Goal: Task Accomplishment & Management: Manage account settings

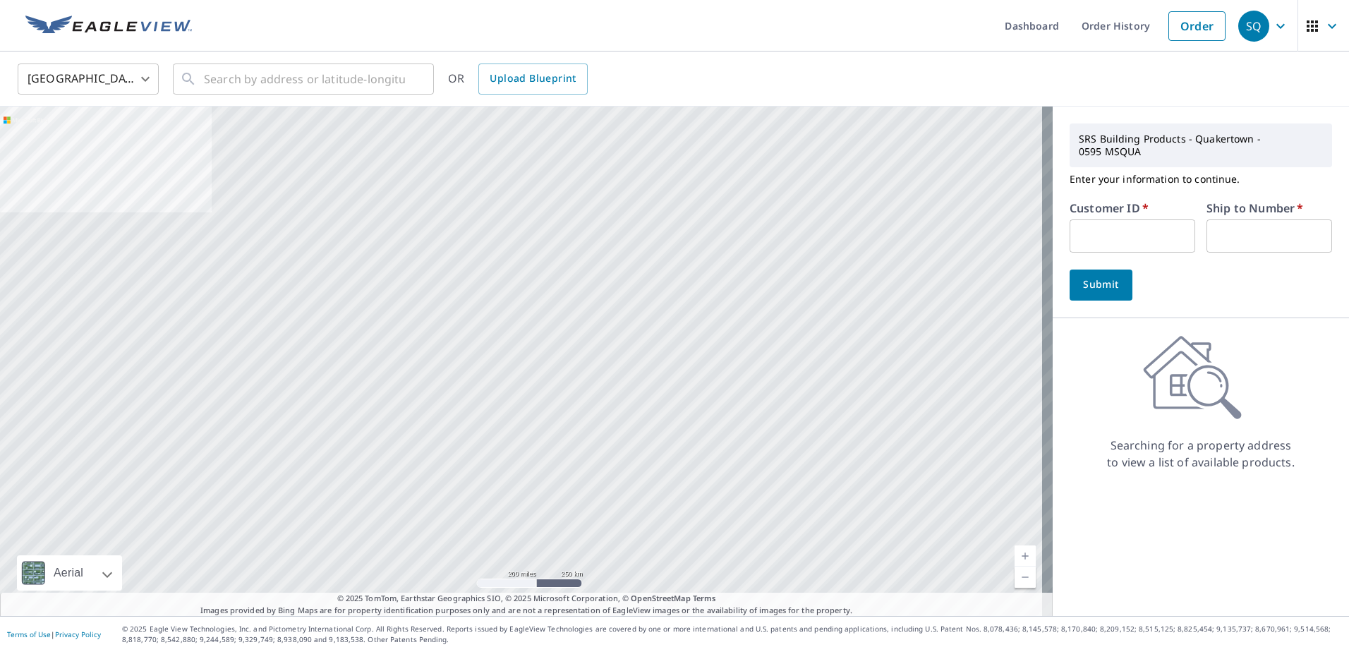
click at [1135, 227] on input "text" at bounding box center [1133, 235] width 126 height 33
type input "bau10142"
click at [1249, 222] on input "text" at bounding box center [1270, 235] width 126 height 33
click at [1085, 375] on div "Searching for a property address to view a list of available products." at bounding box center [1201, 402] width 296 height 135
drag, startPoint x: 1138, startPoint y: 224, endPoint x: 897, endPoint y: 226, distance: 241.3
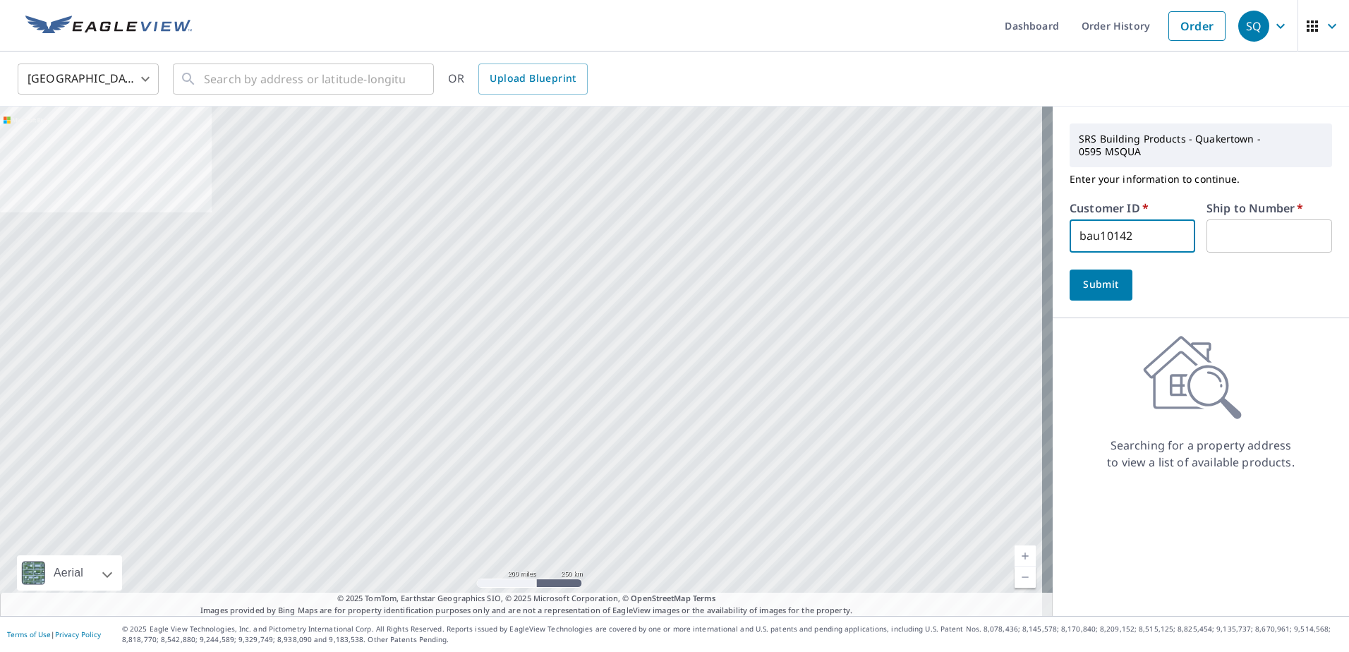
click at [900, 226] on div "Aerial Road A standard road map Aerial A detailed look from above Labels Labels…" at bounding box center [674, 361] width 1349 height 509
click at [1214, 227] on input "text" at bounding box center [1270, 235] width 126 height 33
type input "1"
click at [1097, 276] on span "Submit" at bounding box center [1101, 285] width 40 height 18
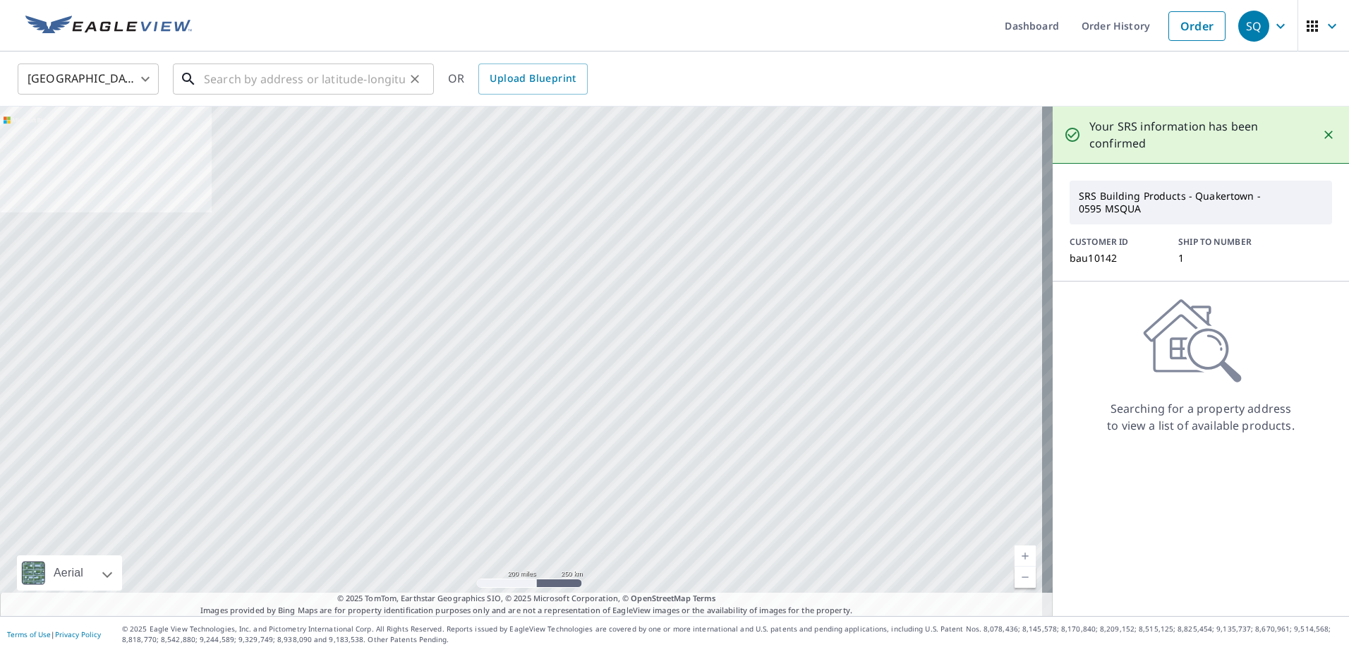
click at [281, 74] on input "text" at bounding box center [304, 79] width 201 height 40
click at [1272, 26] on icon "button" at bounding box center [1280, 26] width 17 height 17
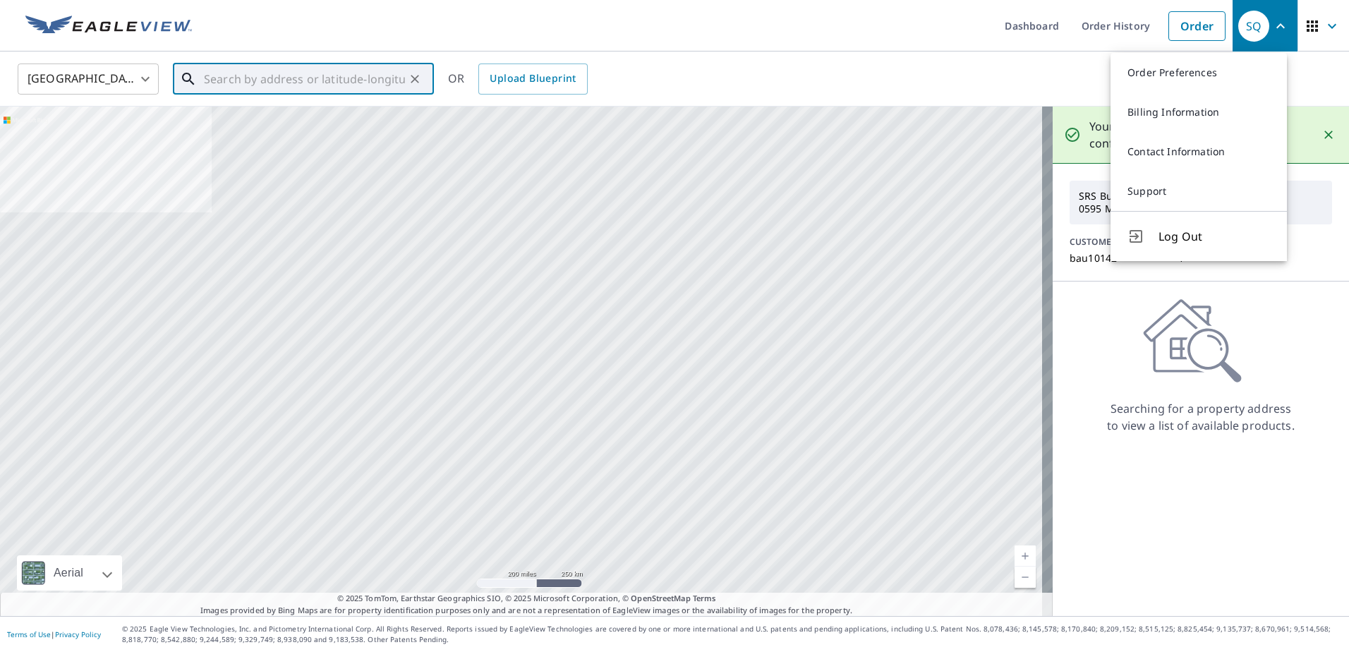
click at [331, 73] on input "text" at bounding box center [304, 79] width 201 height 40
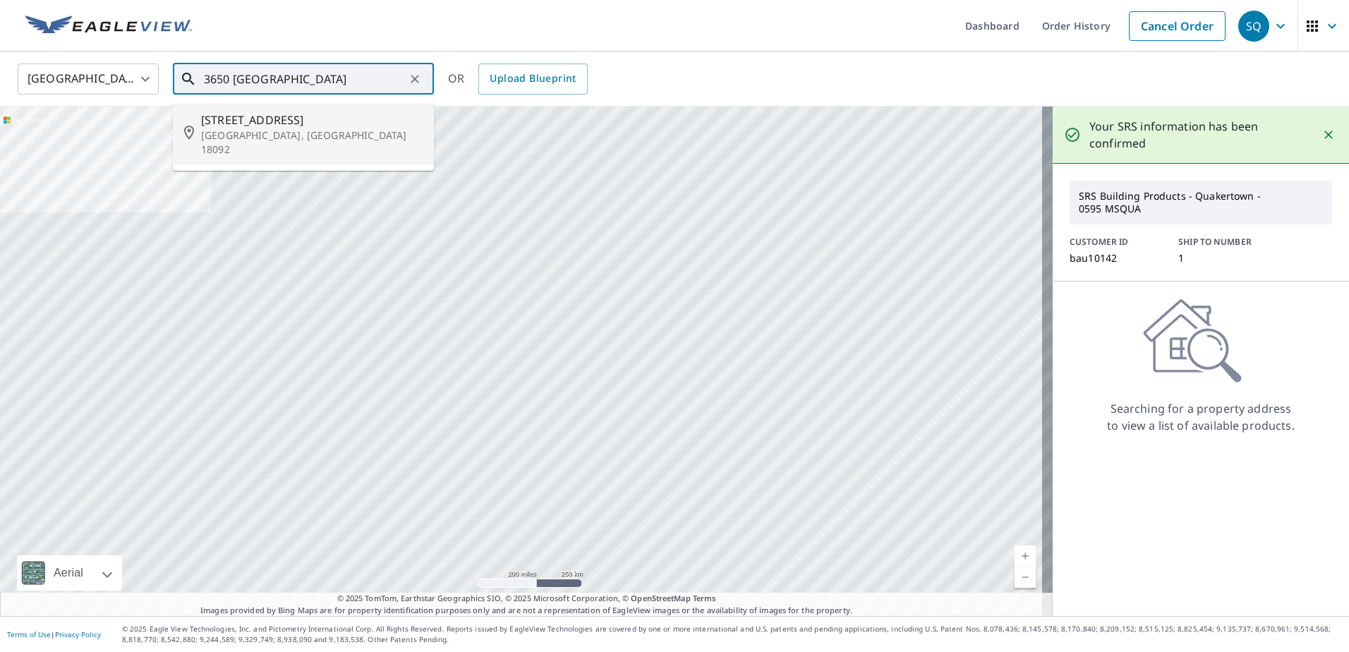
click at [255, 123] on span "[STREET_ADDRESS]" at bounding box center [312, 119] width 222 height 17
type input "[STREET_ADDRESS]"
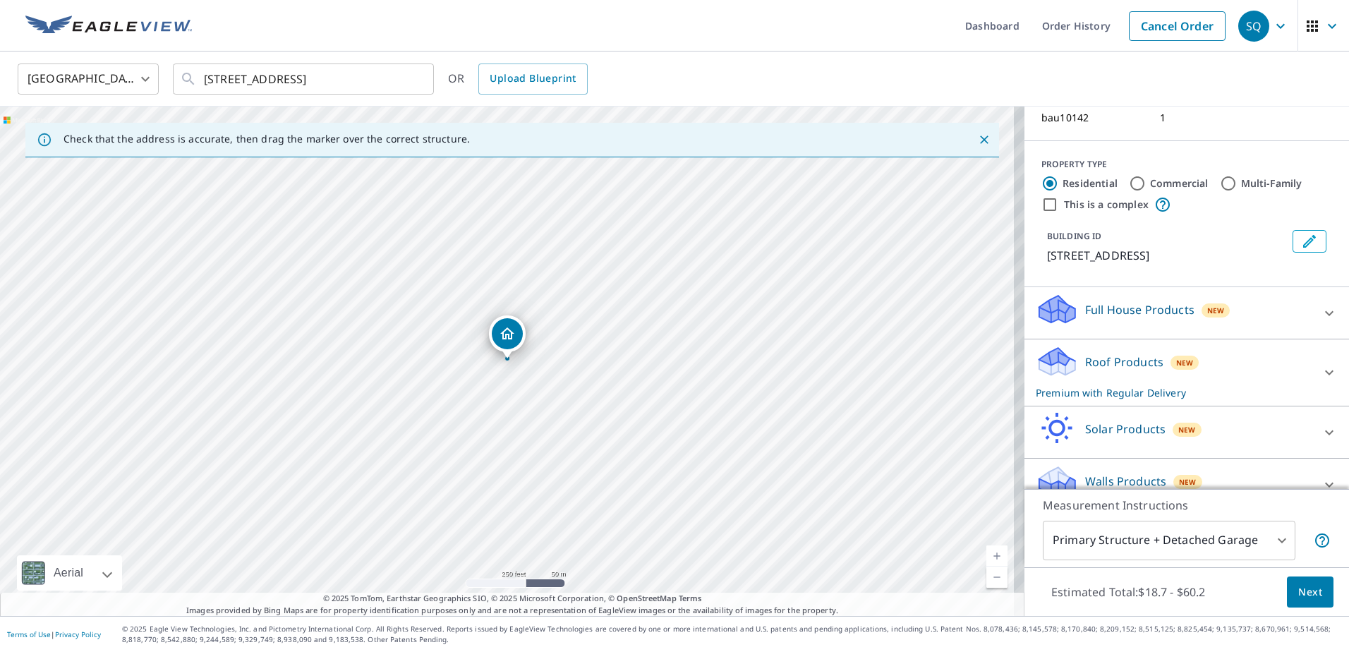
scroll to position [150, 0]
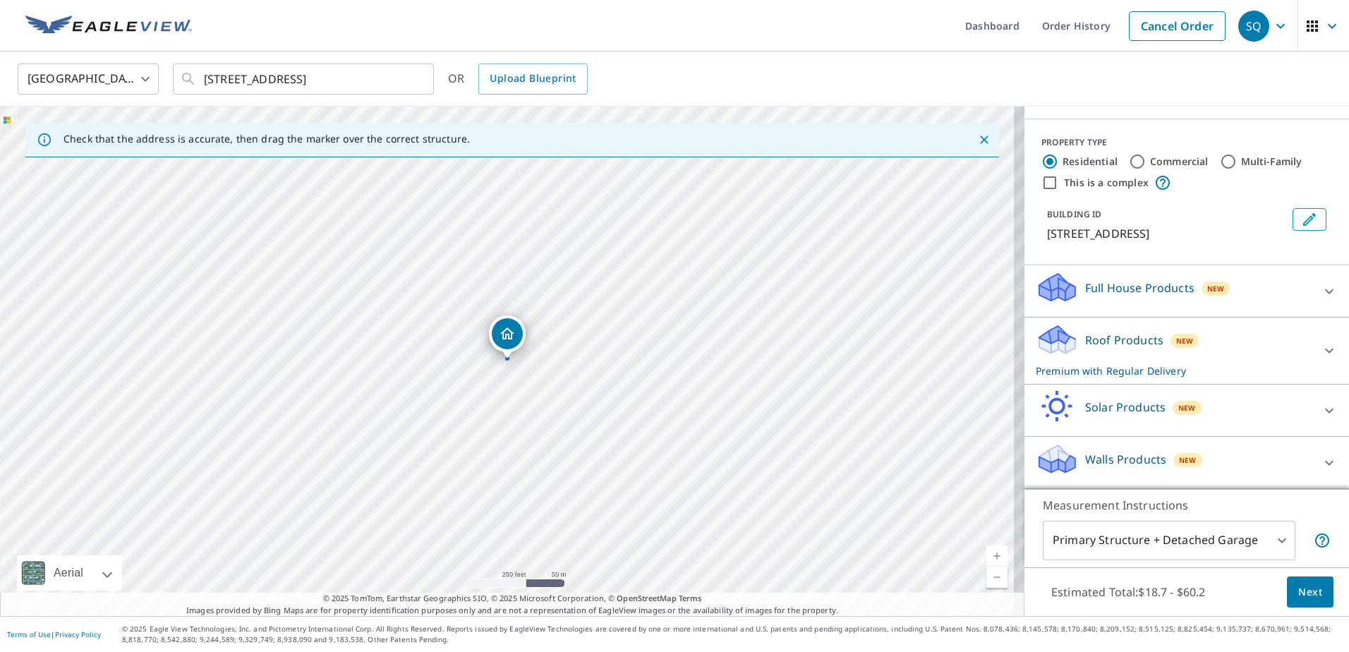
click at [1313, 342] on div at bounding box center [1330, 351] width 34 height 34
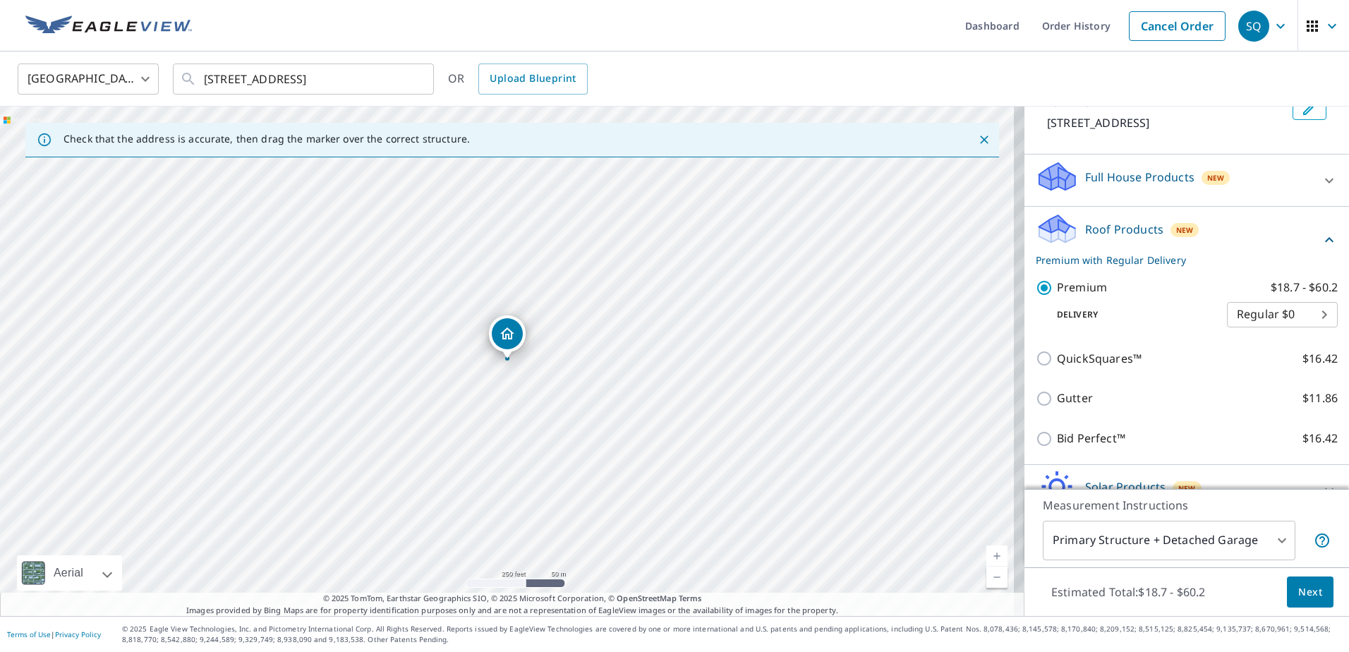
scroll to position [341, 0]
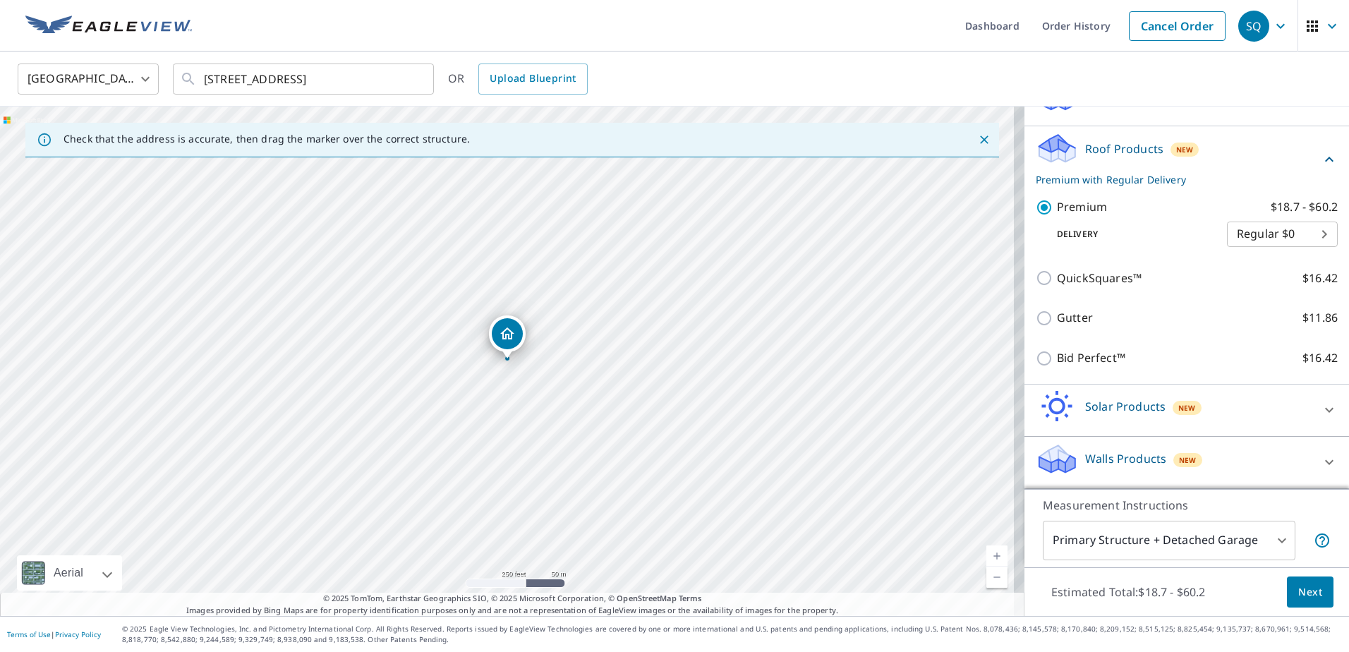
click at [1302, 237] on body "SQ SQ Dashboard Order History Cancel Order SQ [GEOGRAPHIC_DATA] [GEOGRAPHIC_DAT…" at bounding box center [674, 326] width 1349 height 652
click at [1163, 224] on div at bounding box center [674, 326] width 1349 height 652
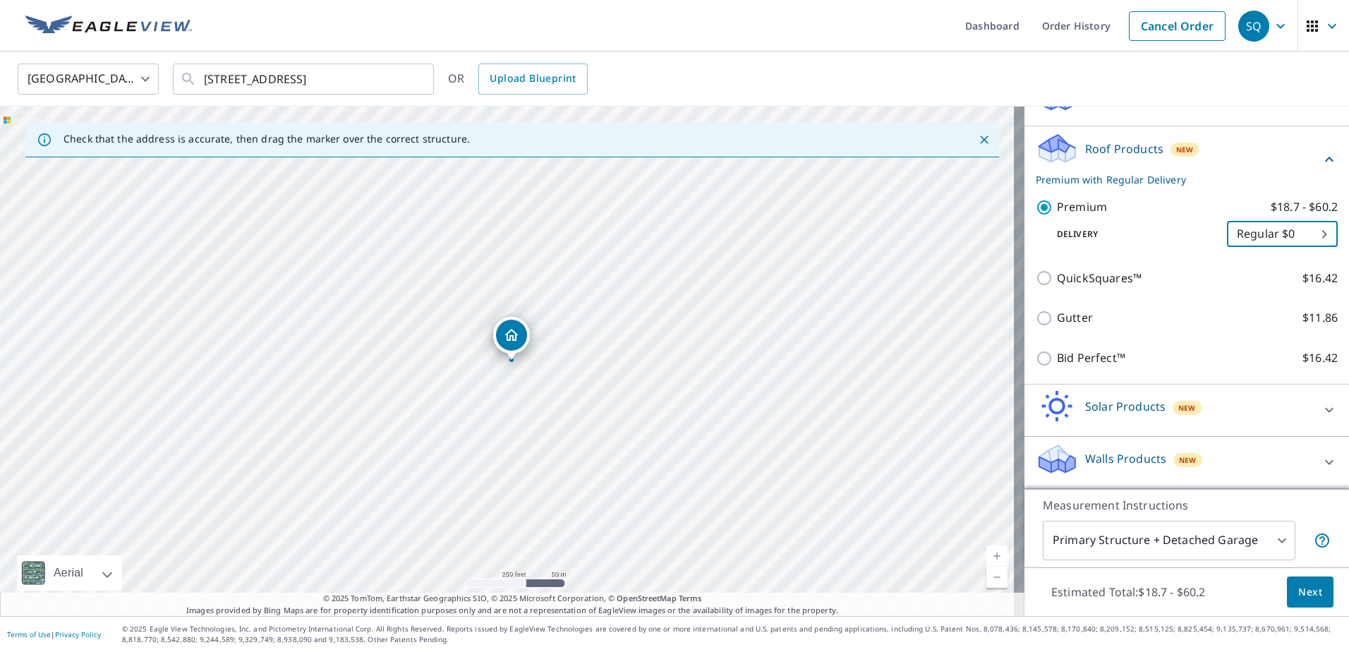
scroll to position [0, 0]
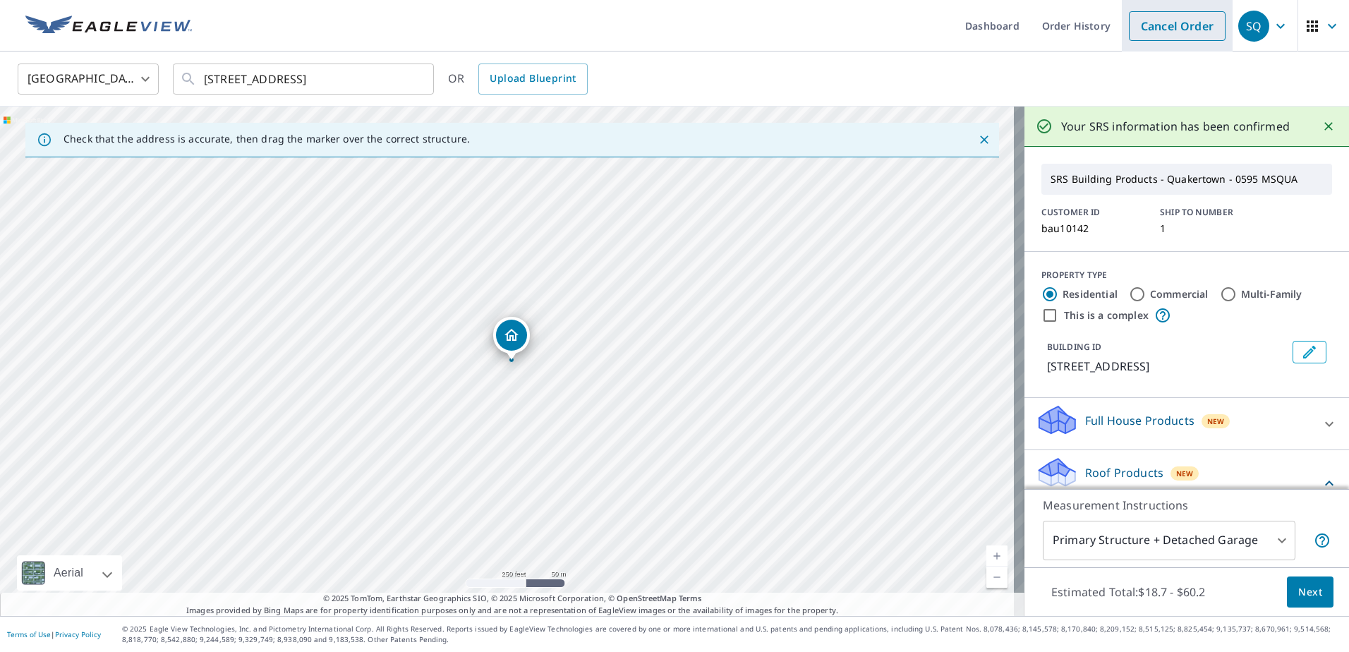
click at [1163, 28] on link "Cancel Order" at bounding box center [1177, 26] width 97 height 30
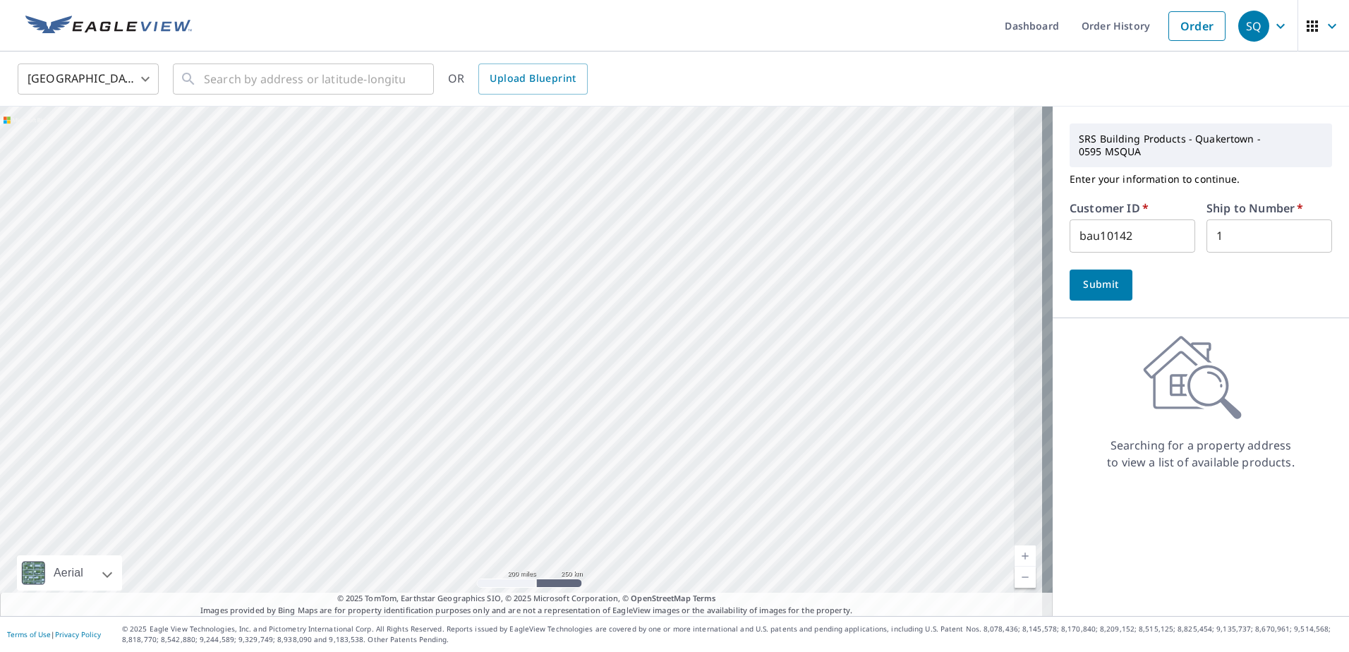
click at [1272, 18] on icon "button" at bounding box center [1280, 26] width 17 height 17
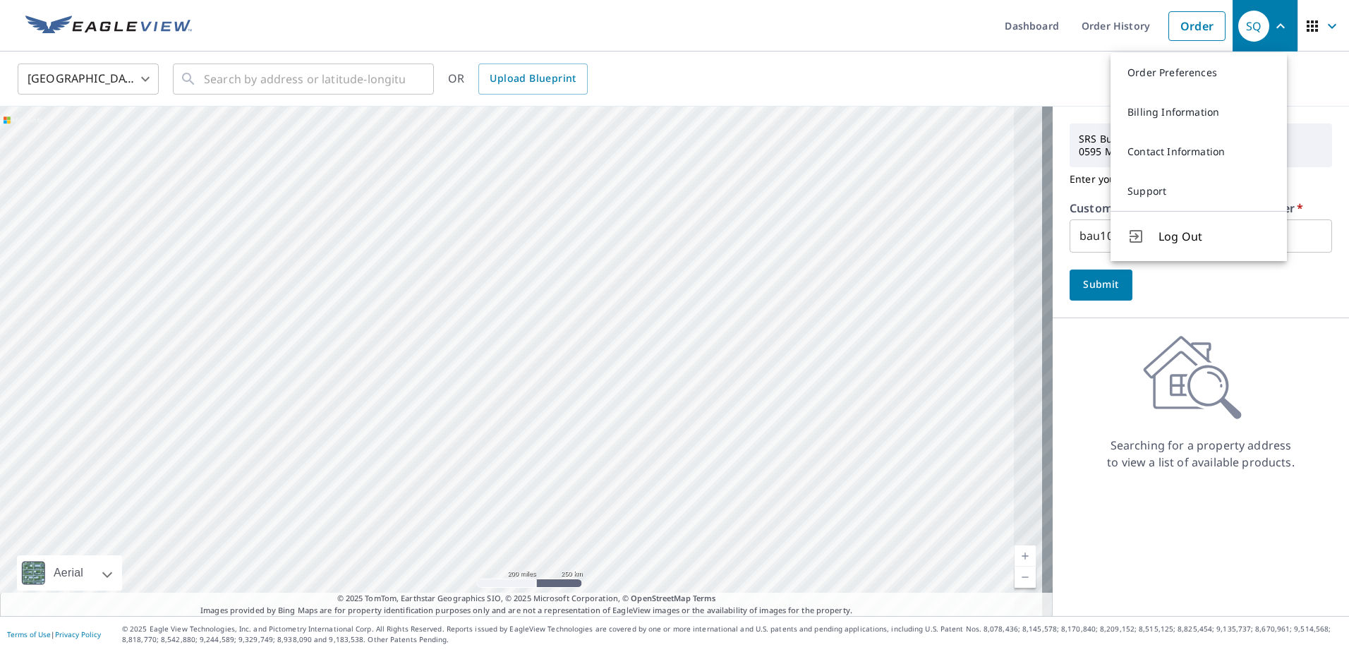
click at [1329, 24] on icon "button" at bounding box center [1332, 26] width 17 height 17
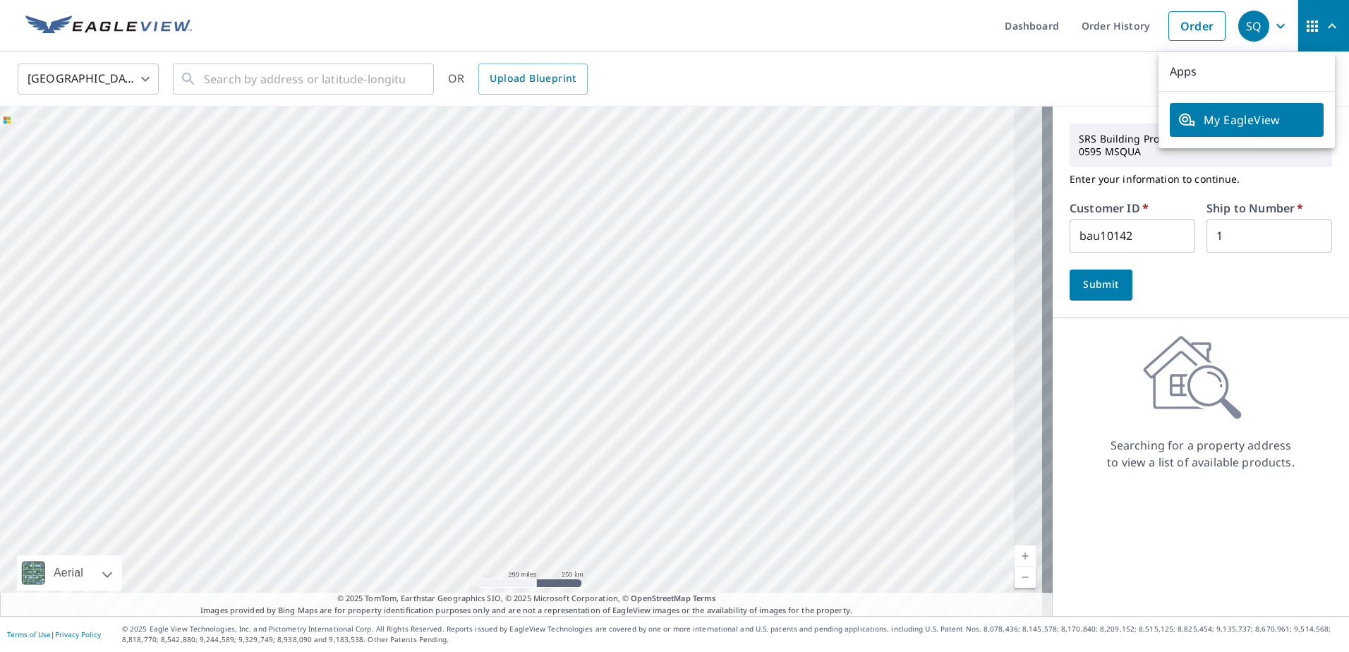
click at [1328, 25] on icon "button" at bounding box center [1332, 26] width 17 height 17
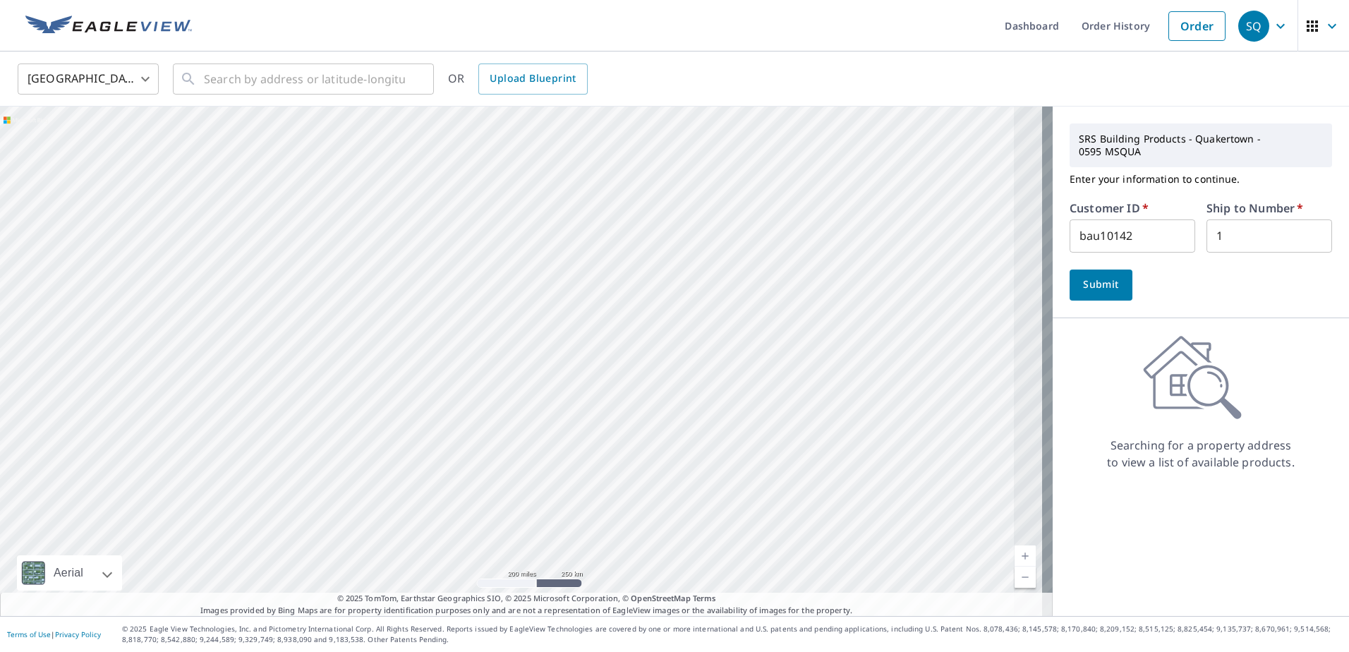
click at [1278, 25] on icon "button" at bounding box center [1280, 26] width 17 height 17
